Goal: Task Accomplishment & Management: Manage account settings

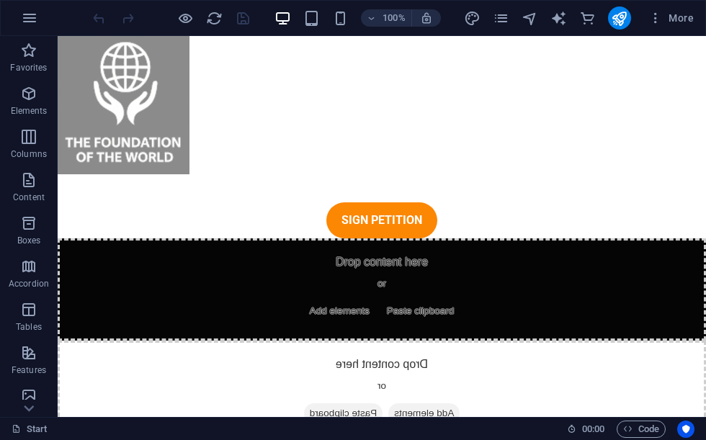
scroll to position [3213, 0]
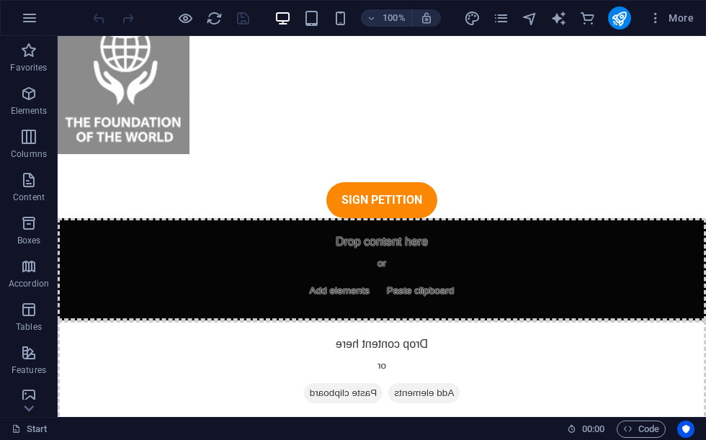
click at [41, 17] on button "button" at bounding box center [29, 18] width 35 height 35
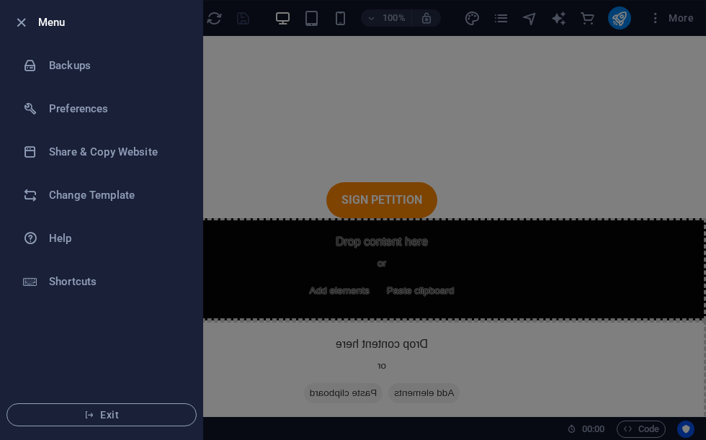
click at [128, 74] on h6 "Backups" at bounding box center [115, 65] width 133 height 17
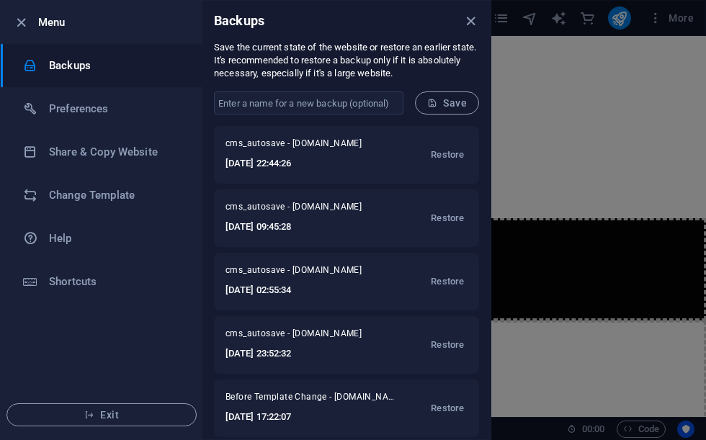
click at [367, 93] on input "text" at bounding box center [309, 103] width 190 height 23
click at [370, 112] on input "text" at bounding box center [309, 103] width 190 height 23
click at [375, 112] on input "text" at bounding box center [309, 103] width 190 height 23
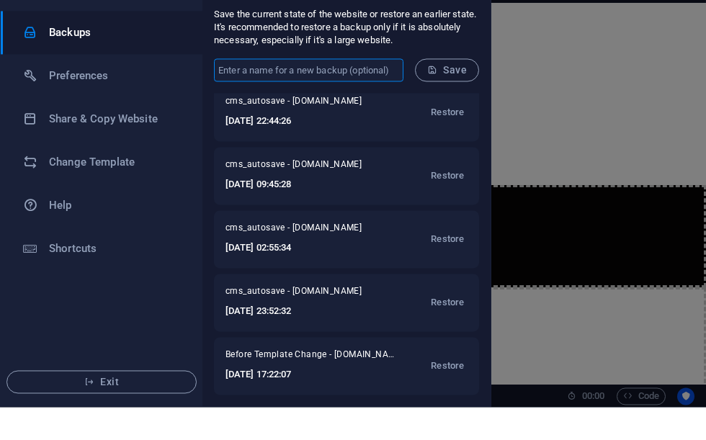
scroll to position [9, 0]
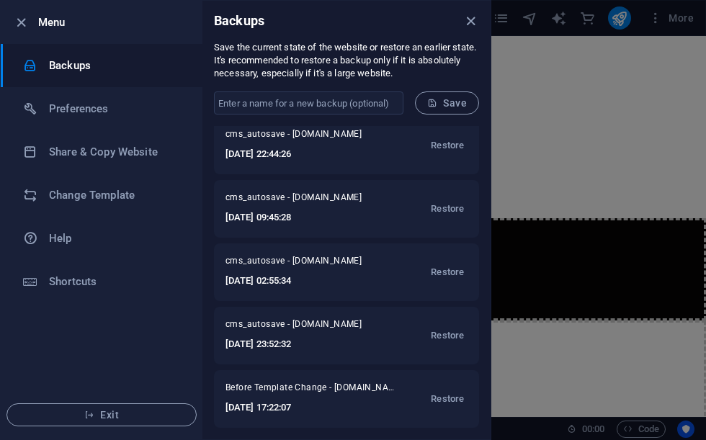
click at [448, 347] on button "Restore" at bounding box center [447, 336] width 40 height 35
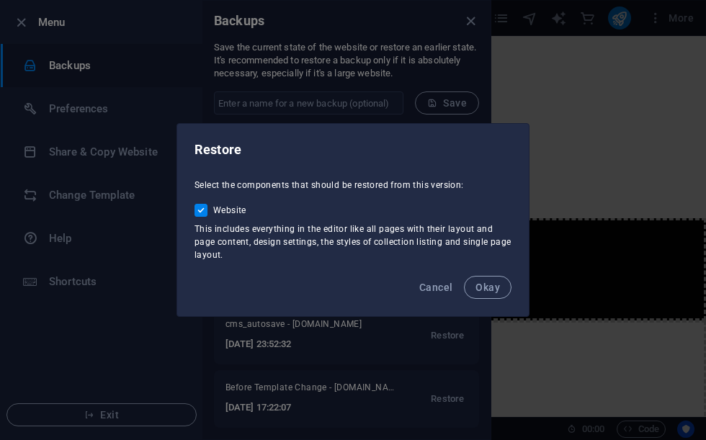
click at [492, 285] on span "Okay" at bounding box center [488, 288] width 25 height 12
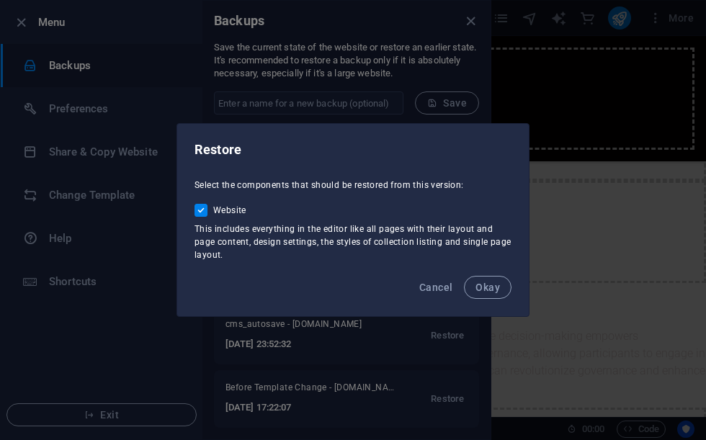
scroll to position [0, 0]
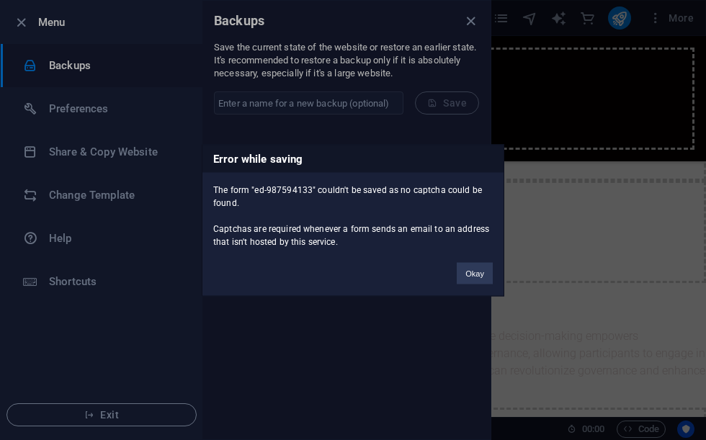
click at [474, 281] on button "Okay" at bounding box center [475, 273] width 36 height 22
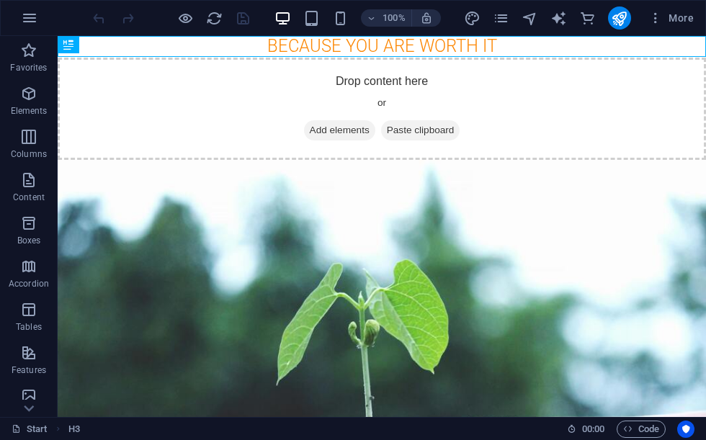
click at [18, 24] on button "button" at bounding box center [29, 18] width 35 height 35
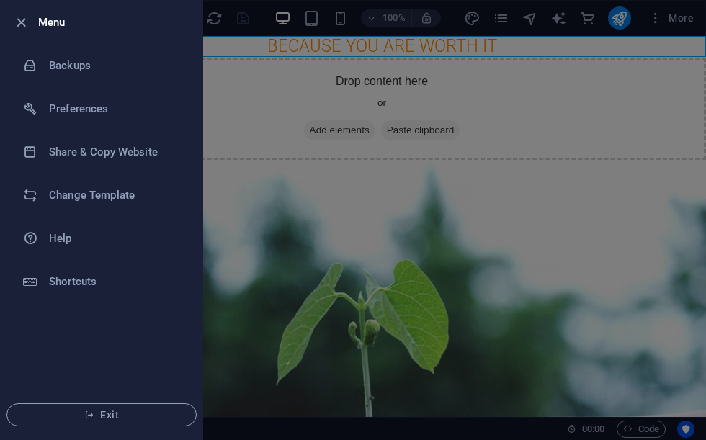
click at [296, 107] on div at bounding box center [353, 220] width 706 height 440
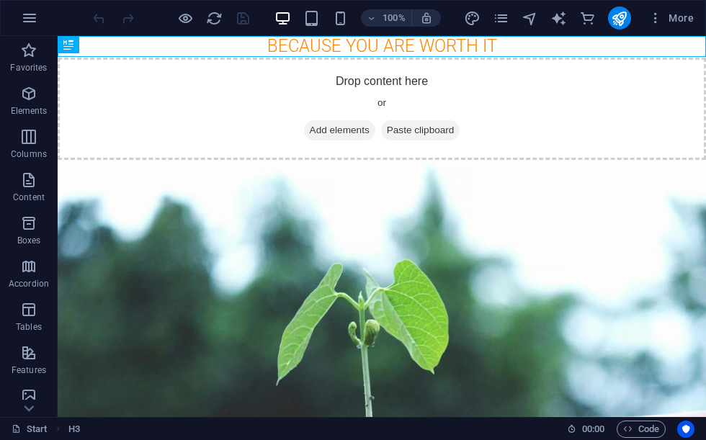
click at [507, 24] on icon "pages" at bounding box center [501, 18] width 17 height 17
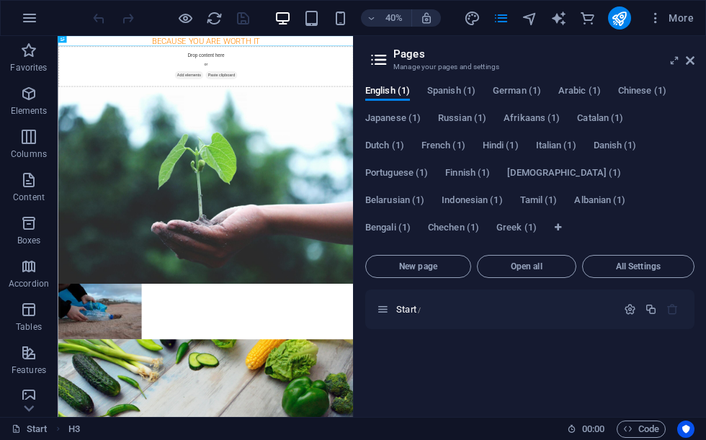
click at [530, 276] on button "Open all" at bounding box center [526, 266] width 99 height 23
click at [526, 271] on span "Open all" at bounding box center [527, 266] width 86 height 9
click at [538, 268] on span "Open all" at bounding box center [527, 266] width 86 height 9
click at [538, 267] on span "Open all" at bounding box center [527, 266] width 86 height 9
click at [519, 276] on button "Open all" at bounding box center [526, 266] width 99 height 23
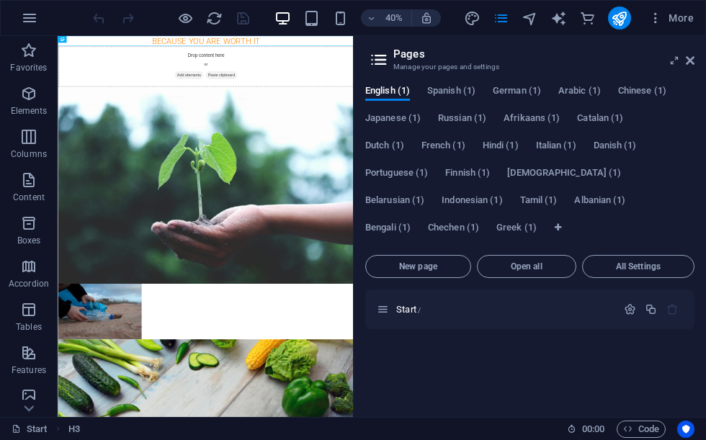
click at [378, 314] on icon at bounding box center [383, 309] width 12 height 12
click at [394, 313] on div "Start /" at bounding box center [504, 309] width 225 height 9
click at [31, 13] on icon "button" at bounding box center [29, 17] width 17 height 17
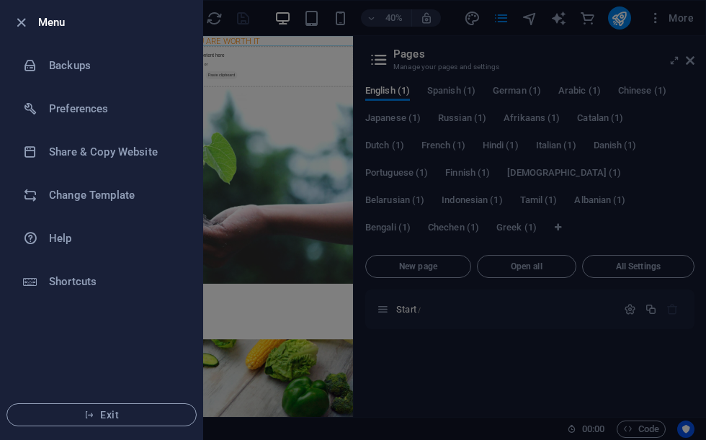
click at [123, 62] on h6 "Backups" at bounding box center [115, 65] width 133 height 17
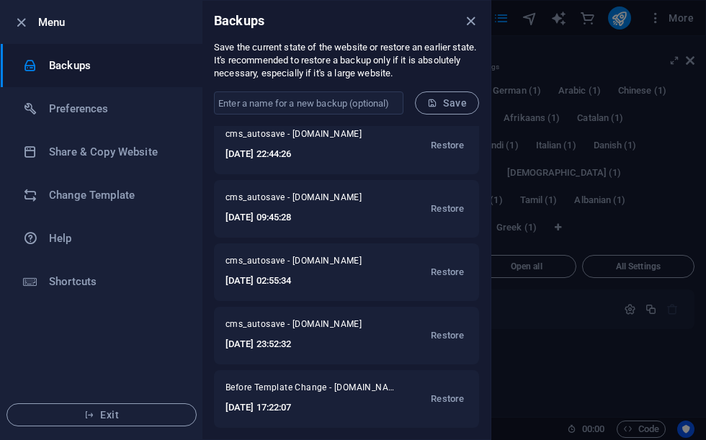
scroll to position [9, 0]
click at [437, 397] on span "Restore" at bounding box center [447, 399] width 33 height 17
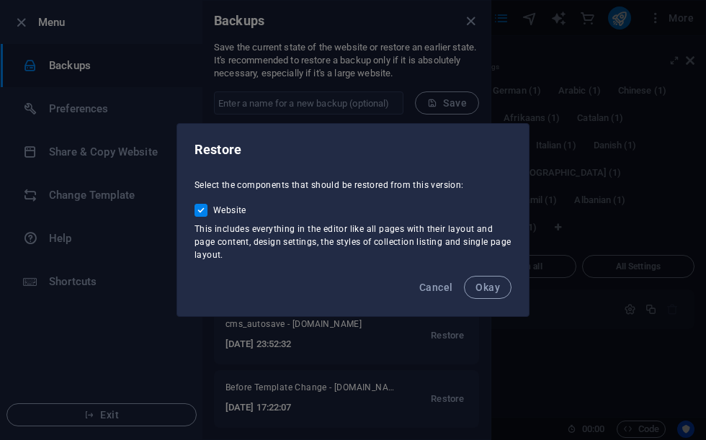
click at [496, 286] on span "Okay" at bounding box center [488, 288] width 25 height 12
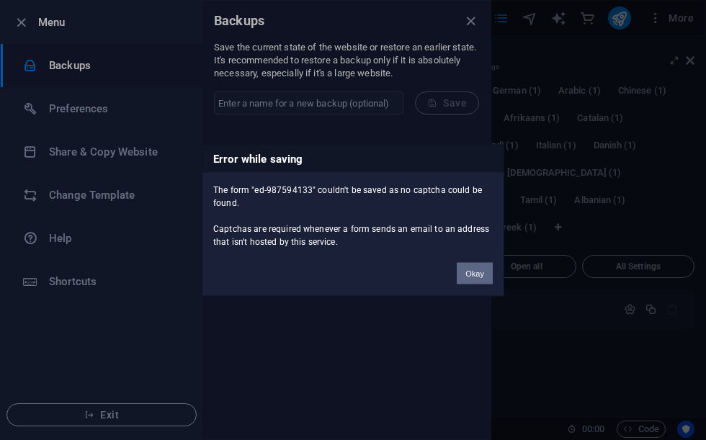
scroll to position [8551, 0]
click at [479, 272] on button "Okay" at bounding box center [475, 273] width 36 height 22
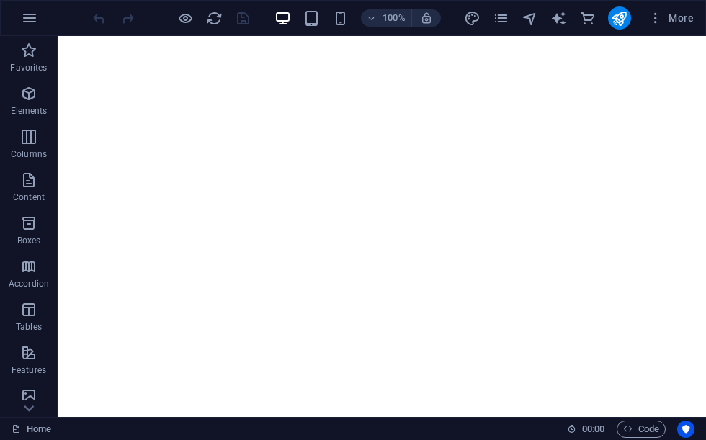
click at [621, 19] on icon "publish" at bounding box center [619, 18] width 17 height 17
click at [630, 12] on button "publish" at bounding box center [619, 17] width 23 height 23
click at [622, 24] on icon "publish" at bounding box center [619, 18] width 17 height 17
